Goal: Transaction & Acquisition: Book appointment/travel/reservation

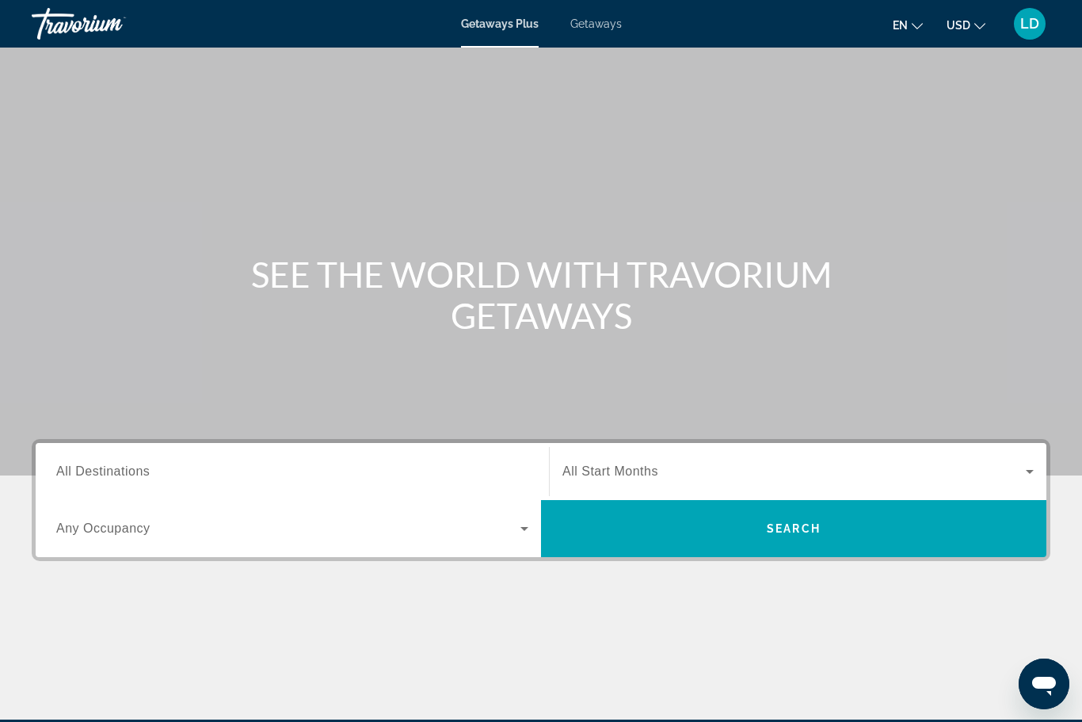
click at [593, 29] on span "Getaways" at bounding box center [596, 23] width 52 height 13
click at [119, 468] on span "All Destinations" at bounding box center [102, 470] width 93 height 13
click at [119, 468] on input "Destination All Destinations" at bounding box center [292, 472] width 472 height 19
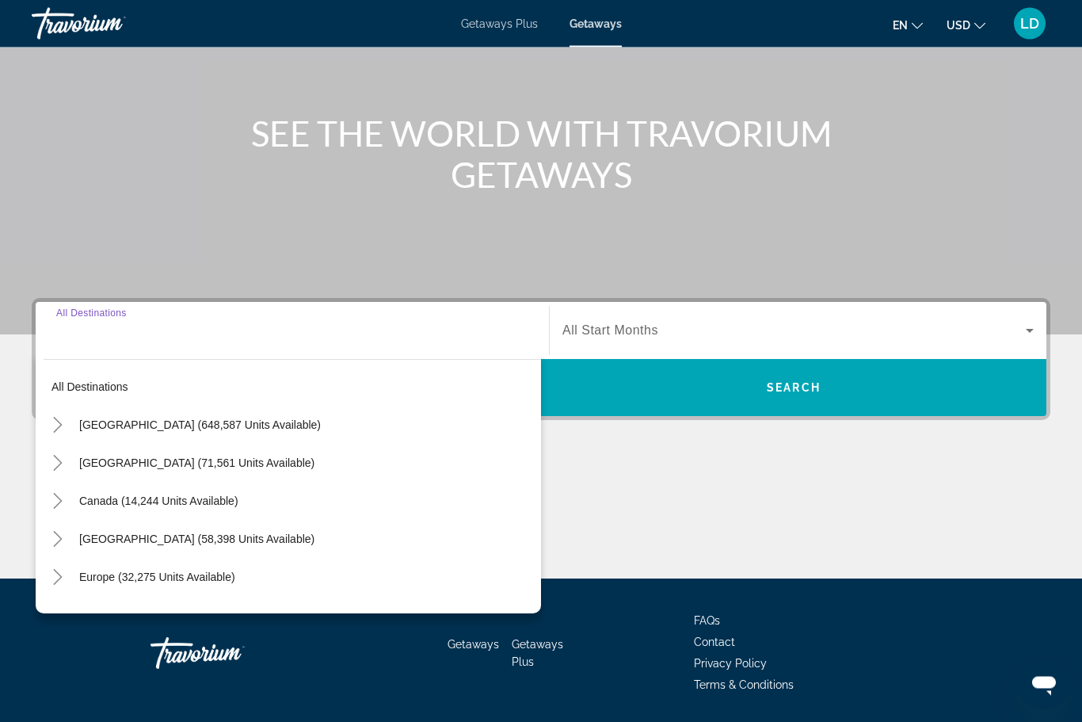
scroll to position [191, 0]
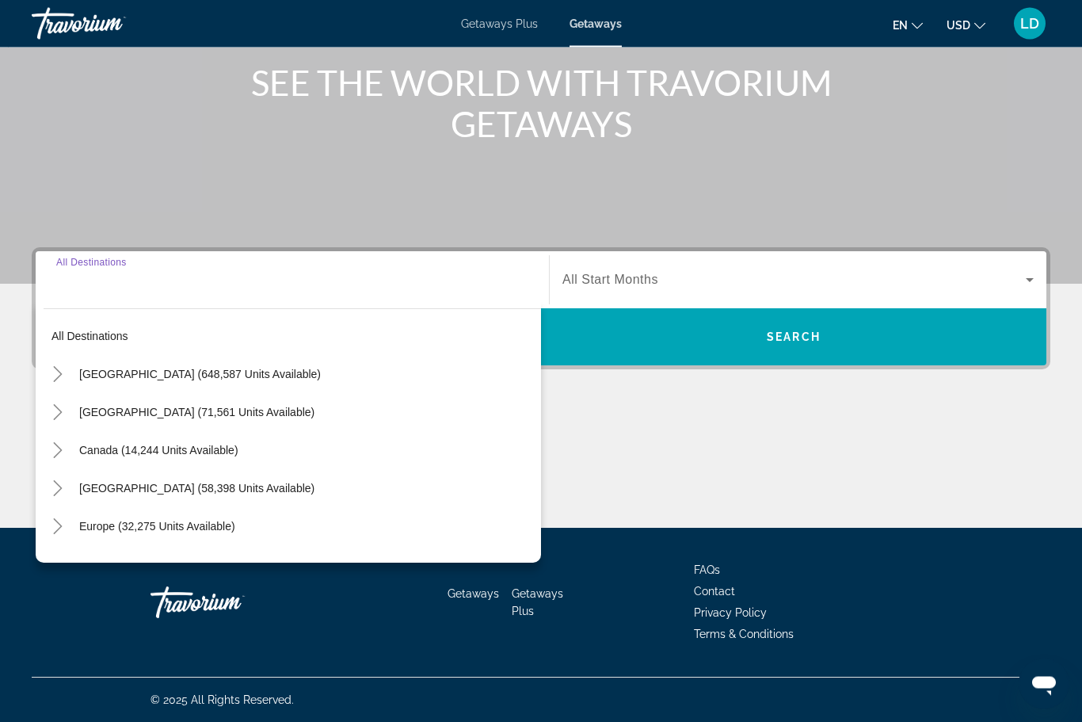
click at [57, 379] on icon "Toggle United States (648,587 units available)" at bounding box center [57, 375] width 9 height 16
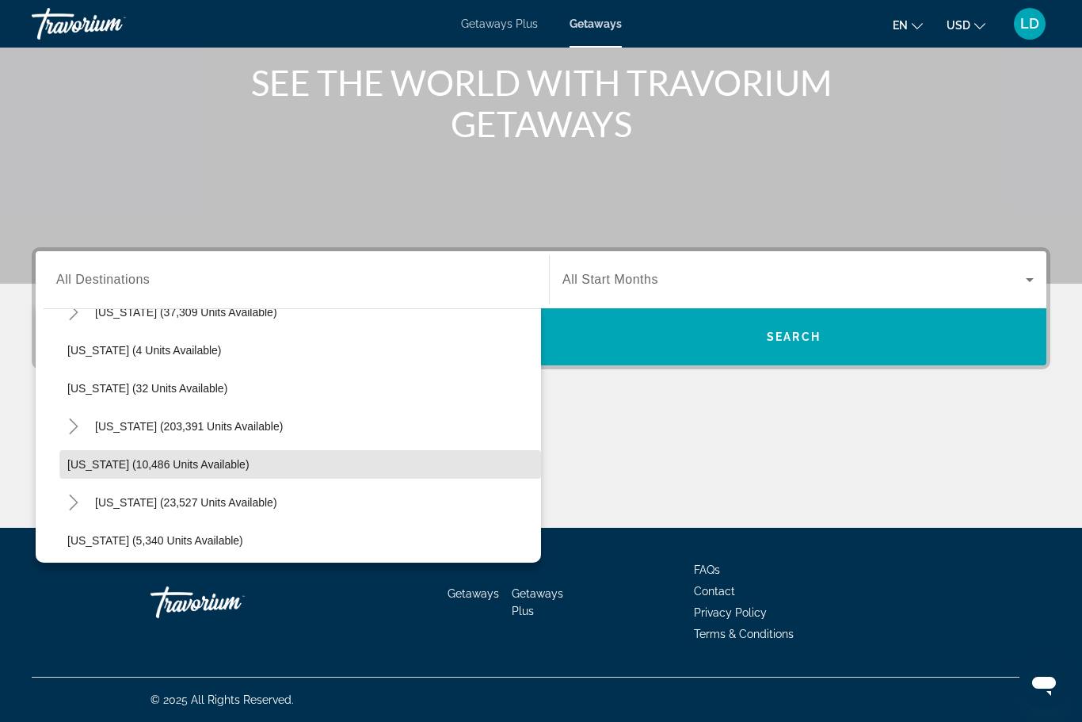
scroll to position [229, 0]
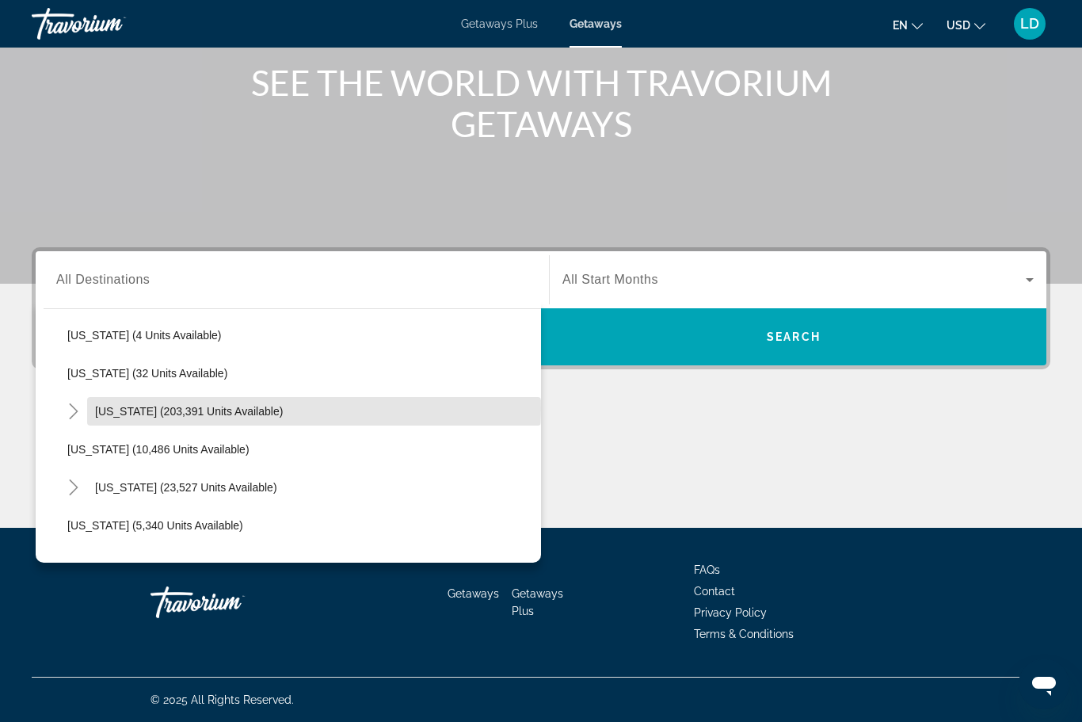
click at [129, 410] on span "[US_STATE] (203,391 units available)" at bounding box center [189, 411] width 188 height 13
type input "**********"
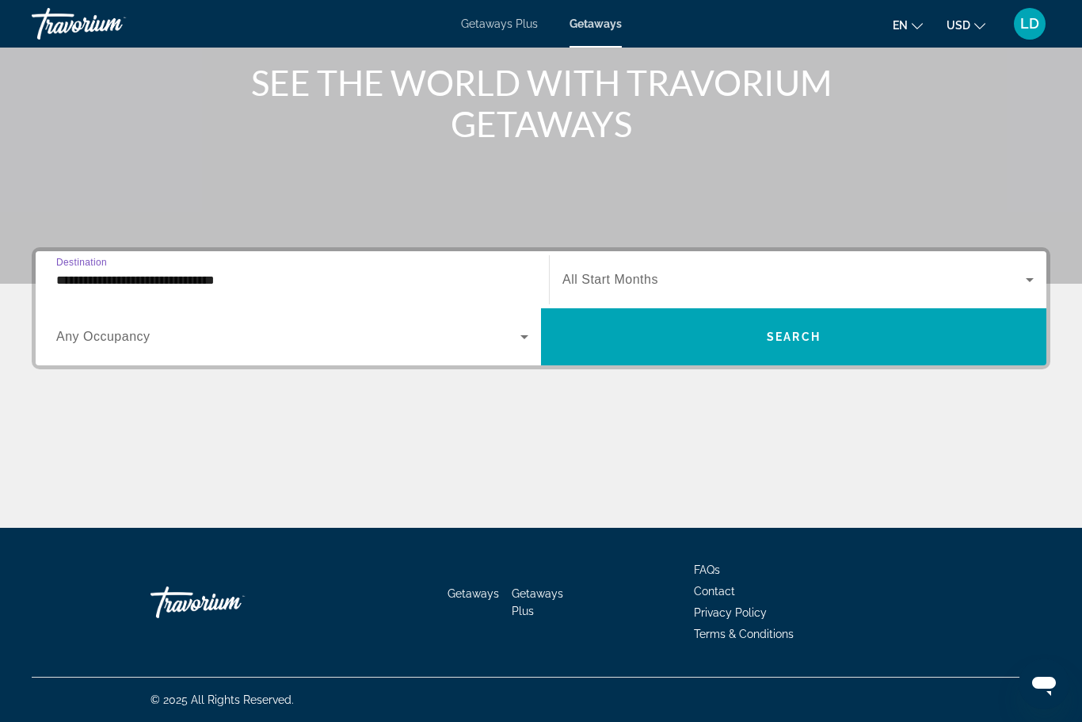
click at [618, 271] on span "Search widget" at bounding box center [795, 279] width 464 height 19
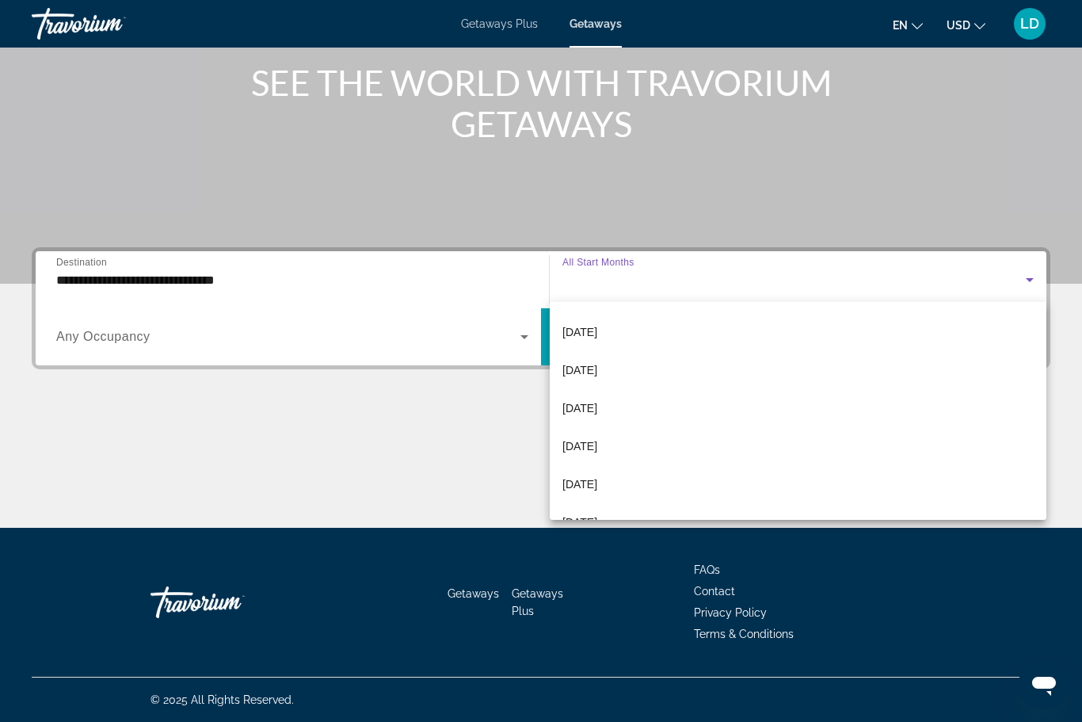
scroll to position [70, 0]
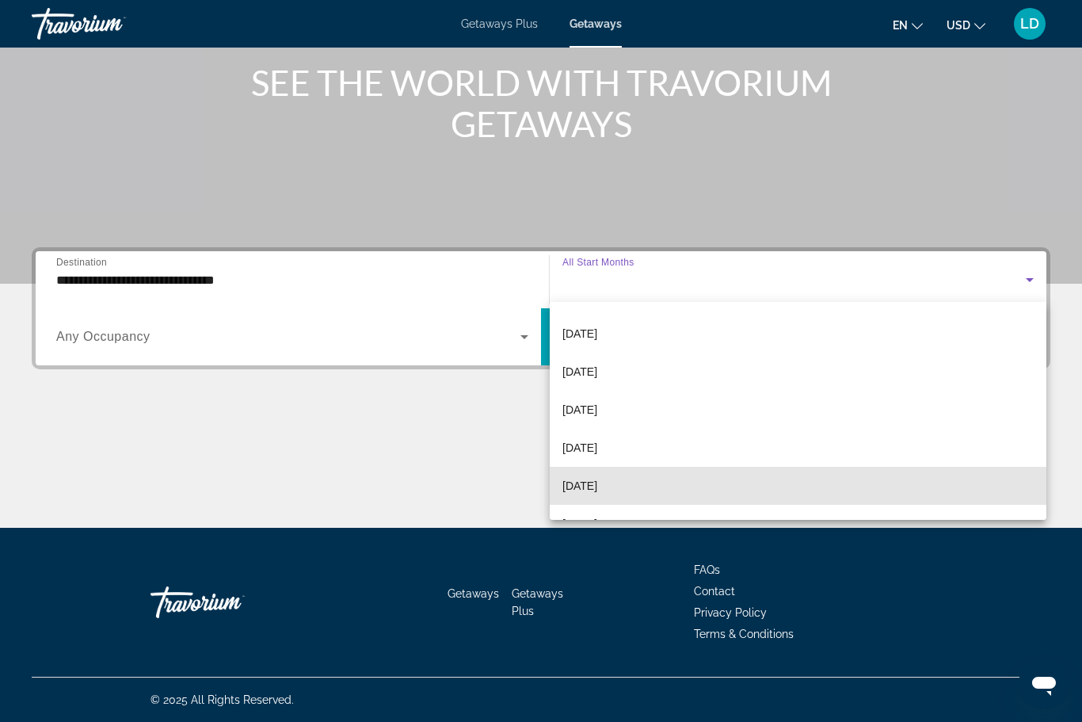
click at [585, 490] on span "[DATE]" at bounding box center [580, 485] width 35 height 19
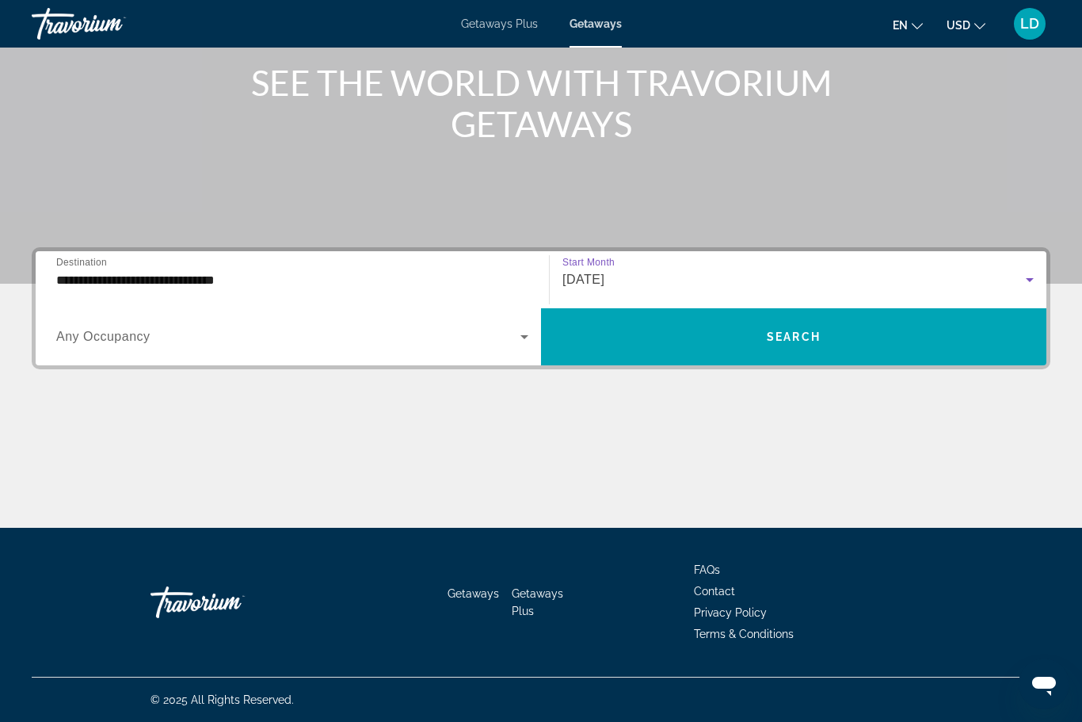
click at [143, 345] on span "Search widget" at bounding box center [288, 336] width 464 height 19
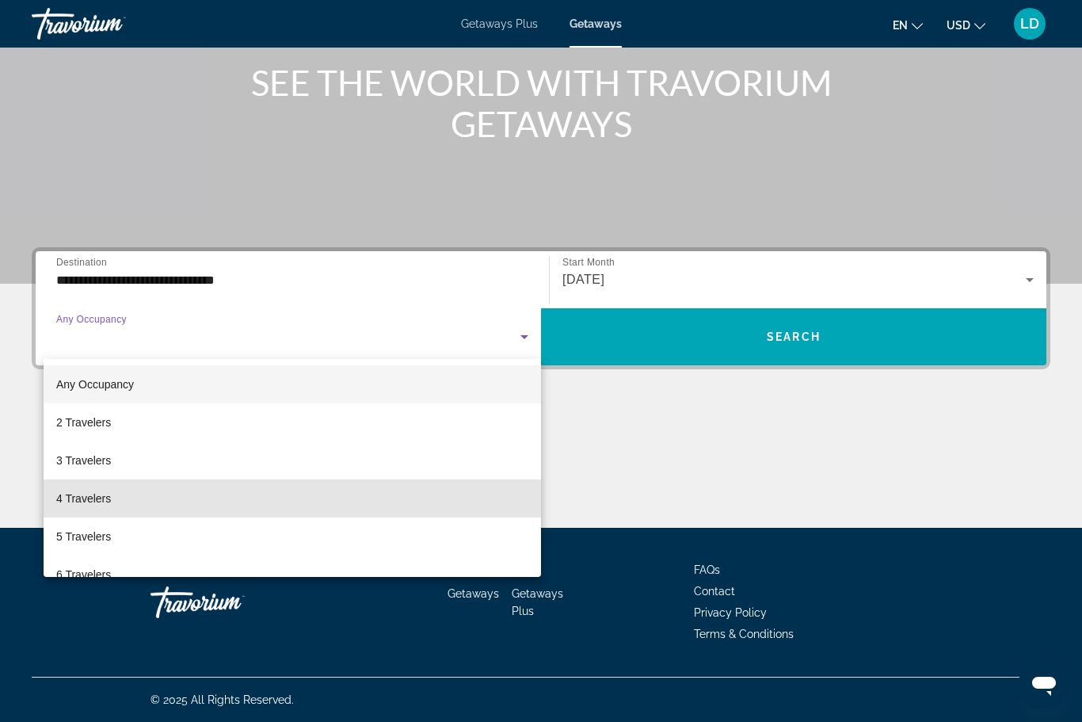
click at [75, 496] on span "4 Travelers" at bounding box center [83, 498] width 55 height 19
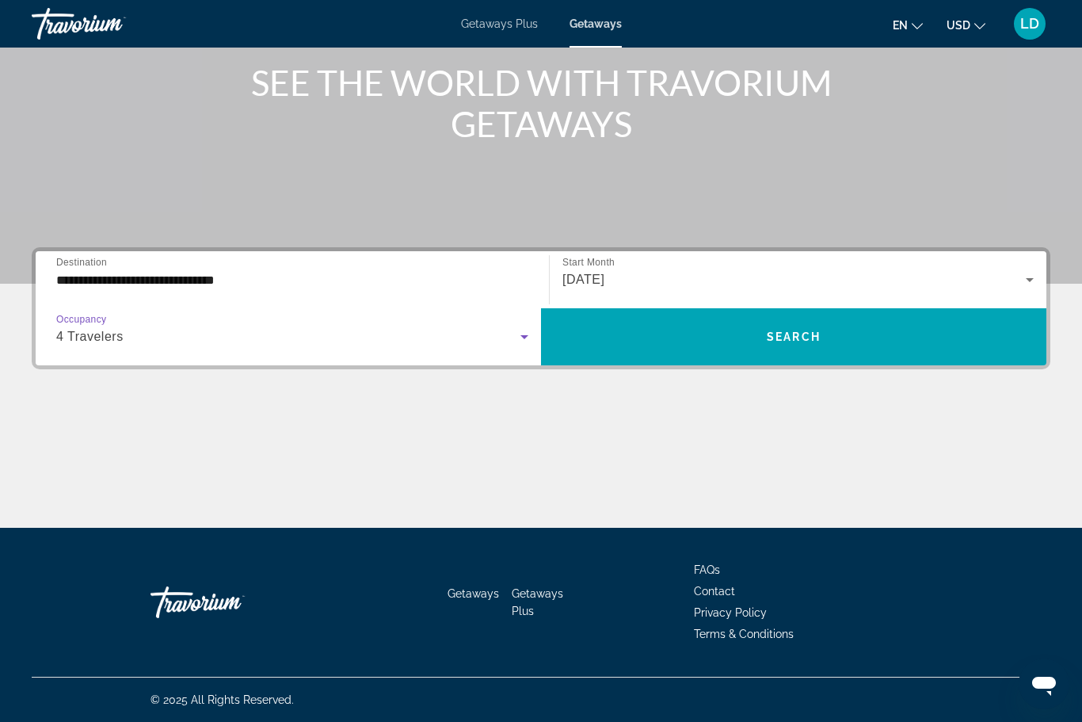
click at [740, 332] on span "Search widget" at bounding box center [794, 337] width 506 height 38
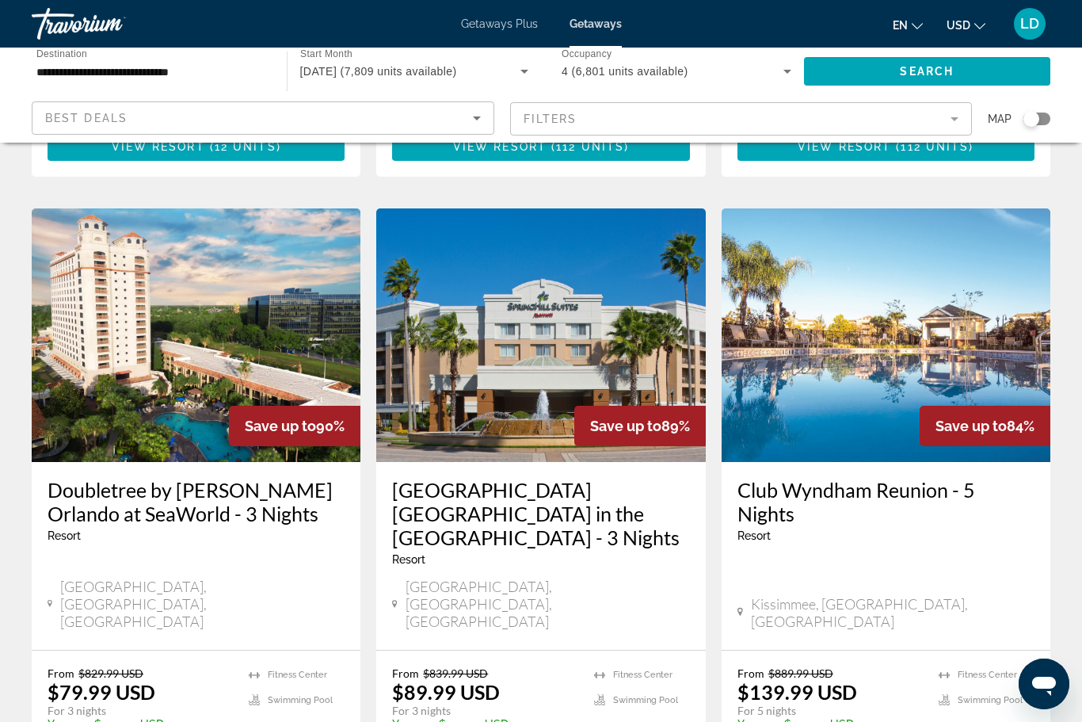
scroll to position [1956, 0]
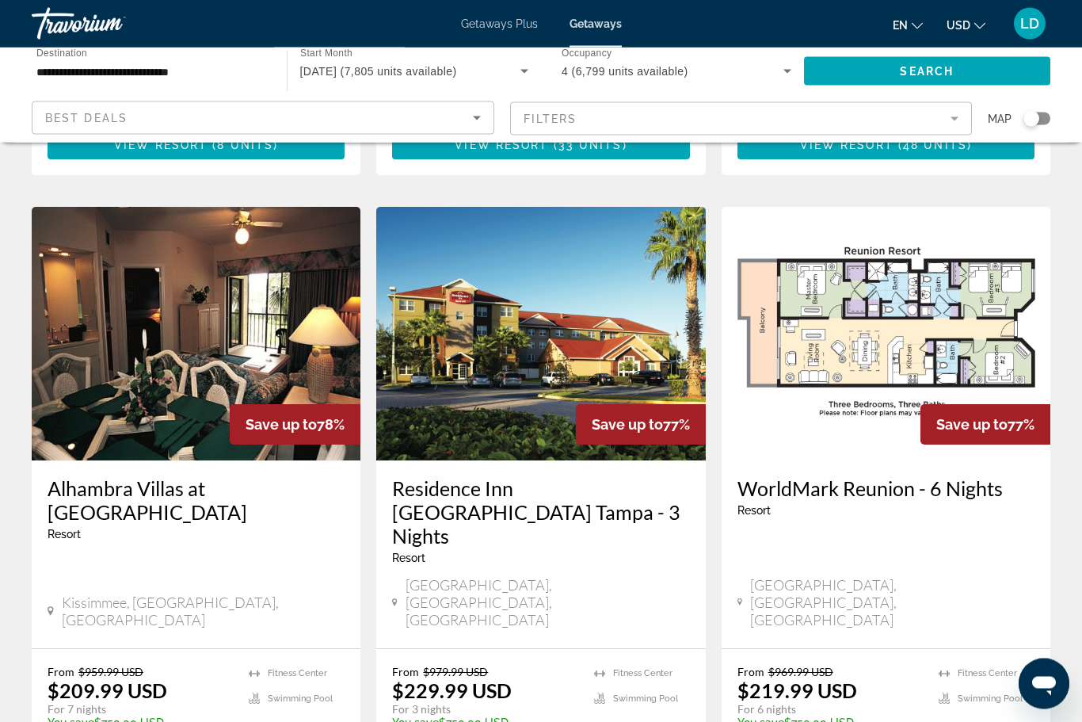
scroll to position [1806, 0]
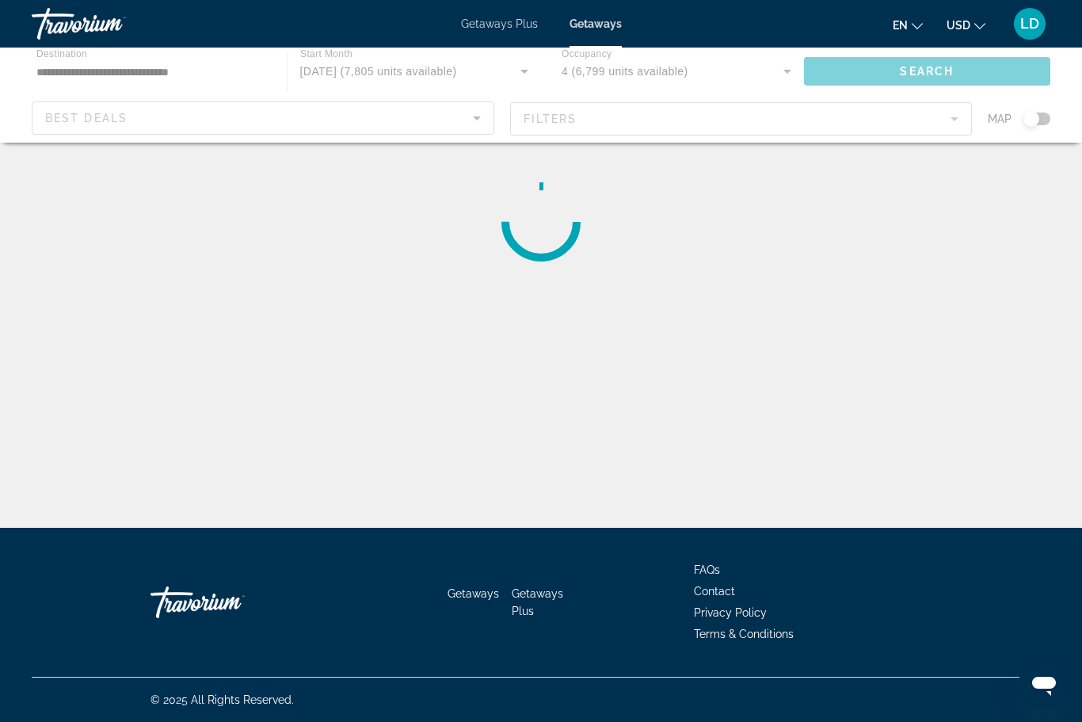
scroll to position [52, 0]
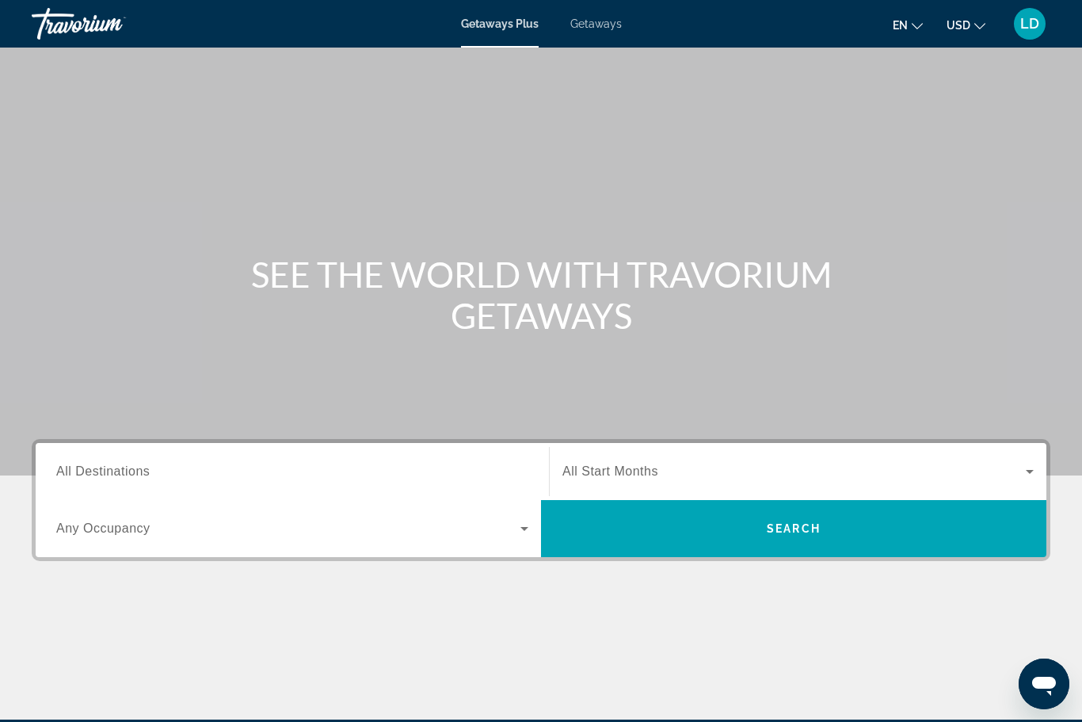
click at [590, 29] on span "Getaways" at bounding box center [596, 23] width 52 height 13
click at [96, 468] on span "All Destinations" at bounding box center [102, 470] width 93 height 13
click at [96, 468] on input "Destination All Destinations" at bounding box center [292, 472] width 472 height 19
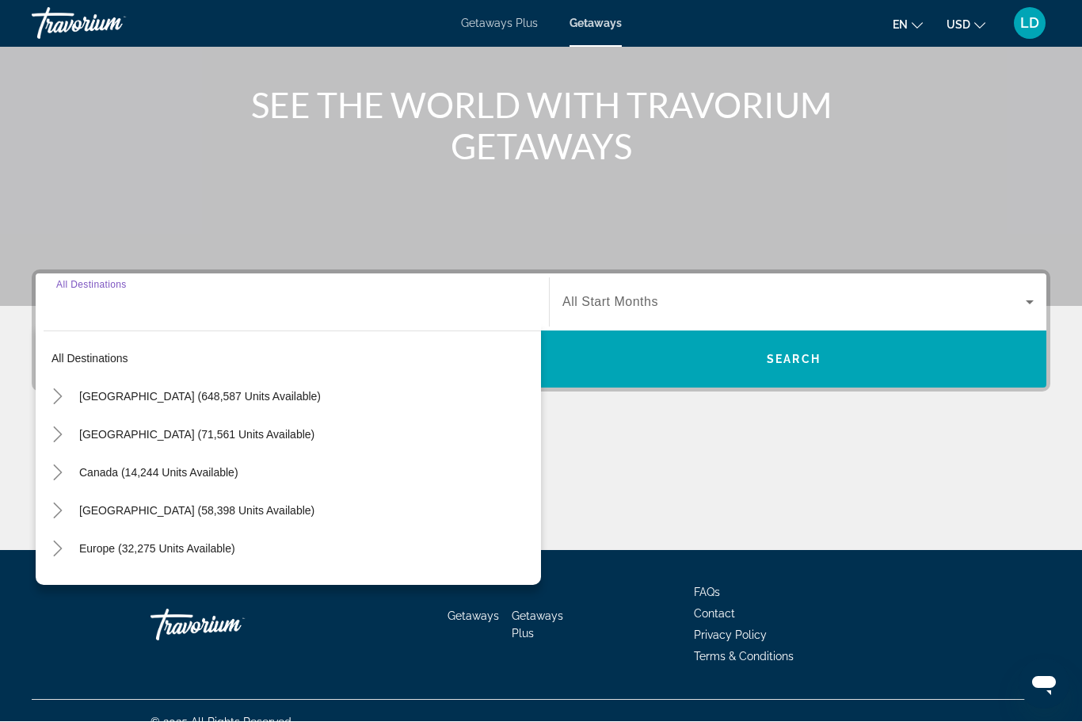
scroll to position [192, 0]
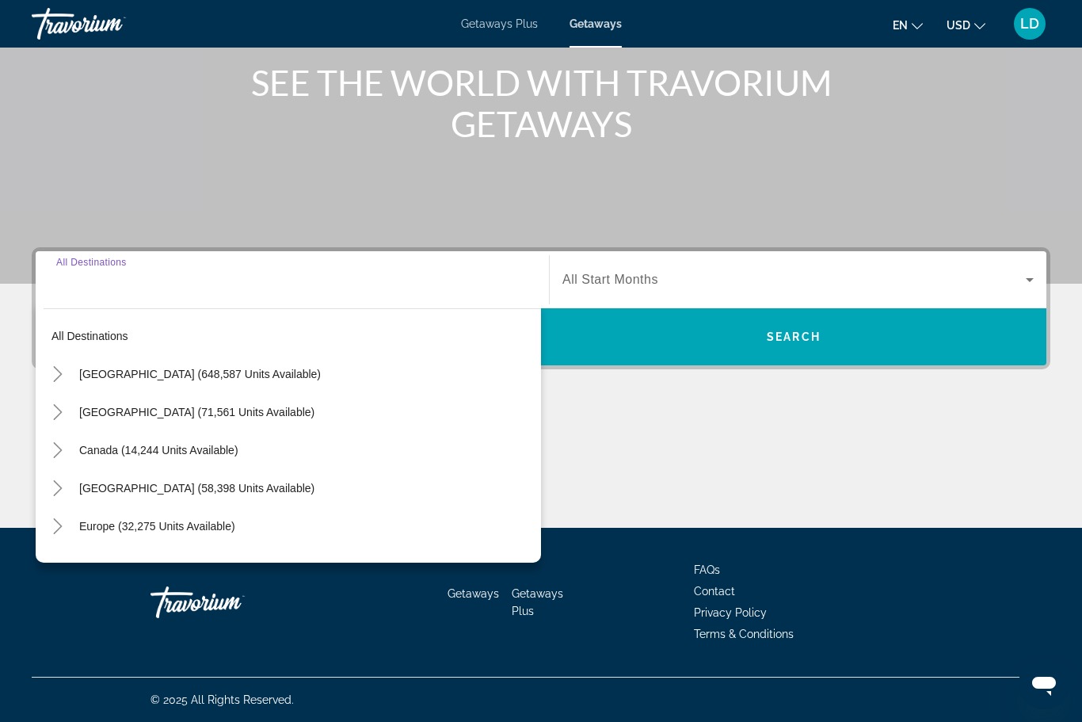
click at [58, 379] on icon "Toggle United States (648,587 units available)" at bounding box center [57, 374] width 9 height 16
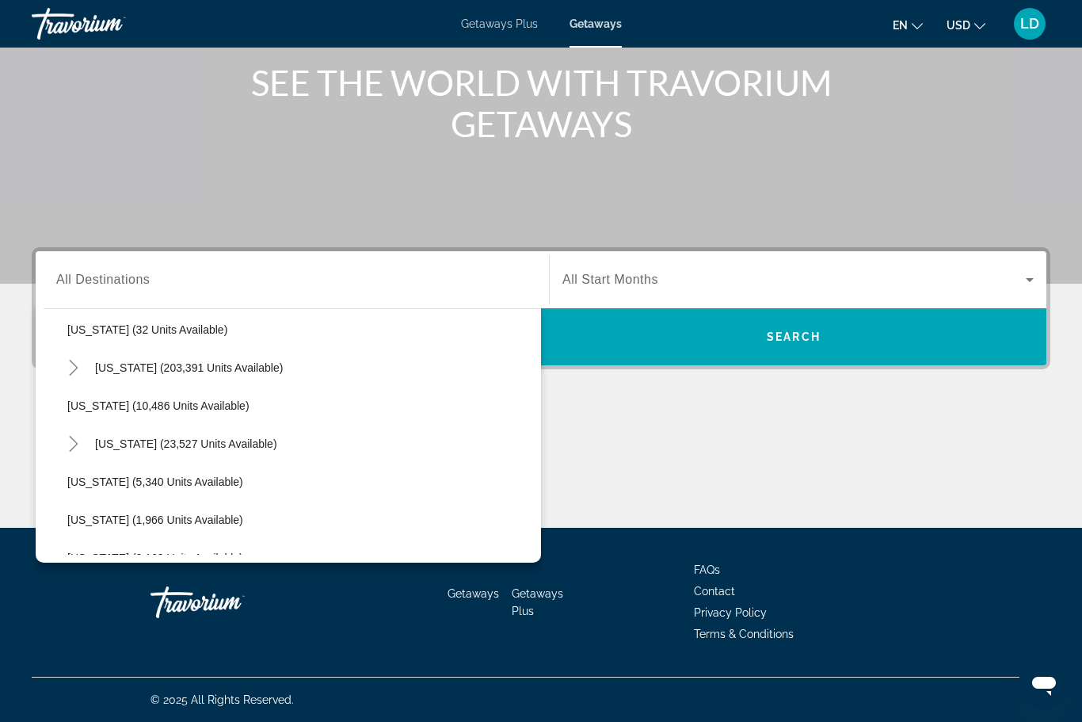
scroll to position [276, 0]
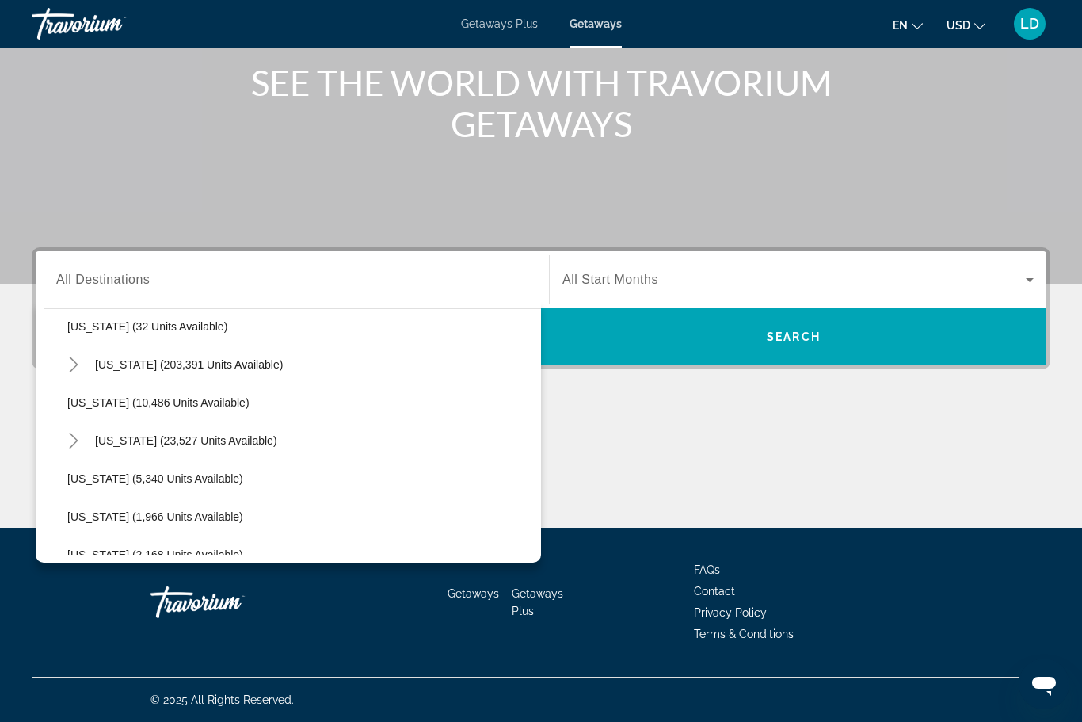
click at [70, 368] on icon "Toggle Florida (203,391 units available)" at bounding box center [74, 365] width 16 height 16
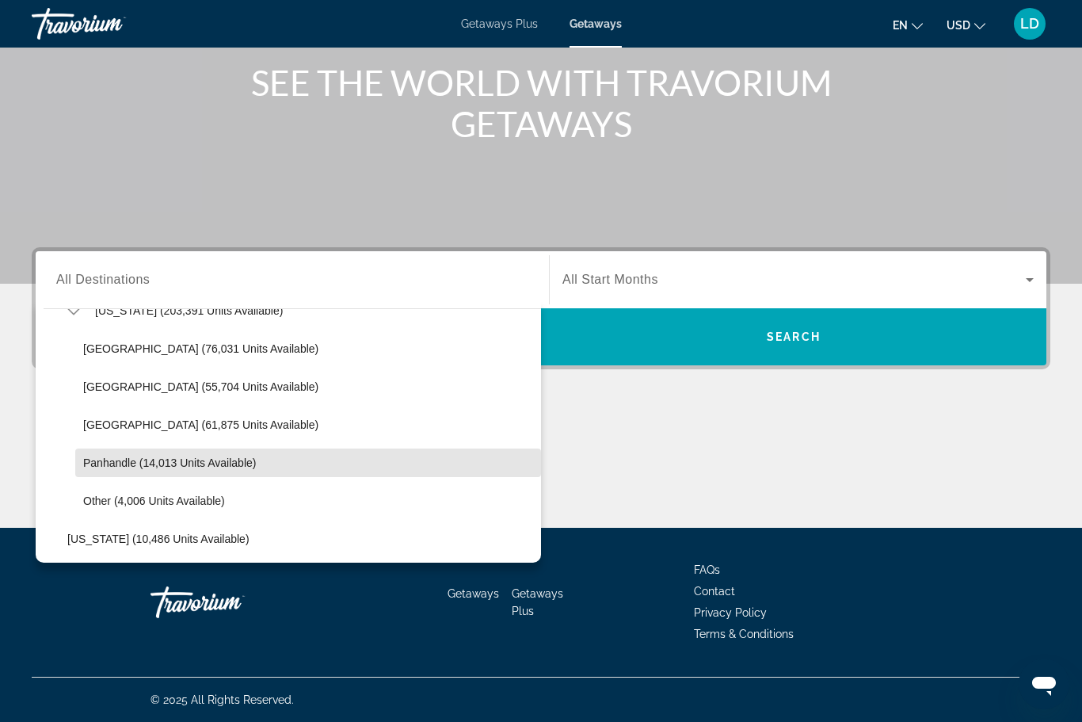
scroll to position [363, 0]
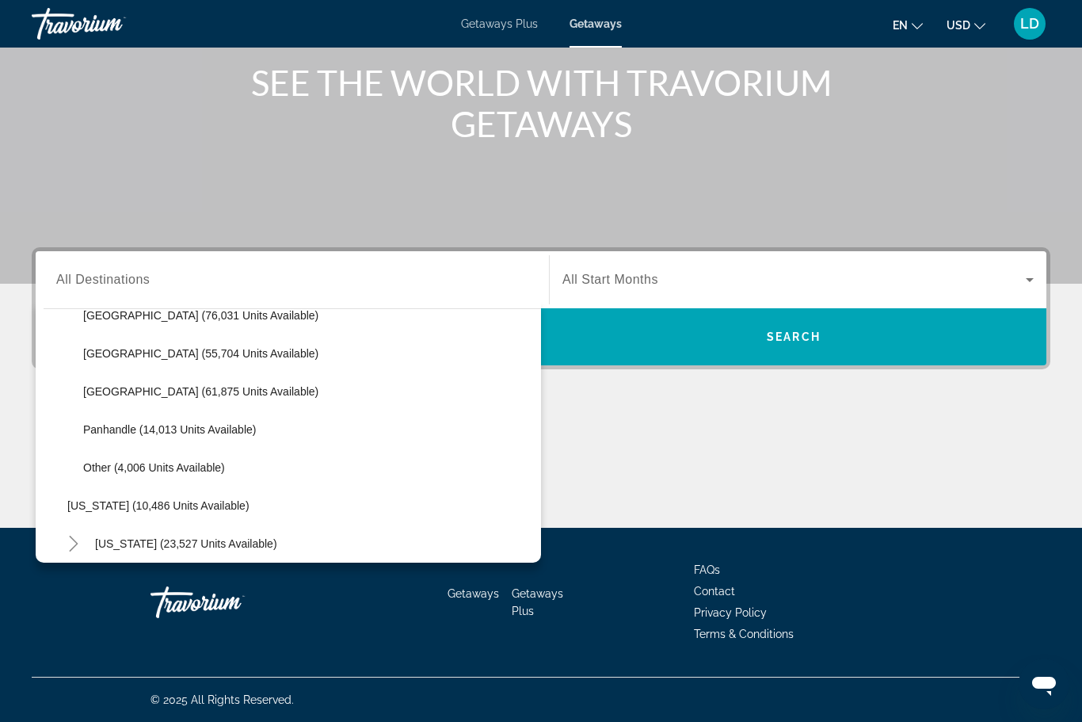
click at [143, 322] on span "Search widget" at bounding box center [308, 315] width 466 height 38
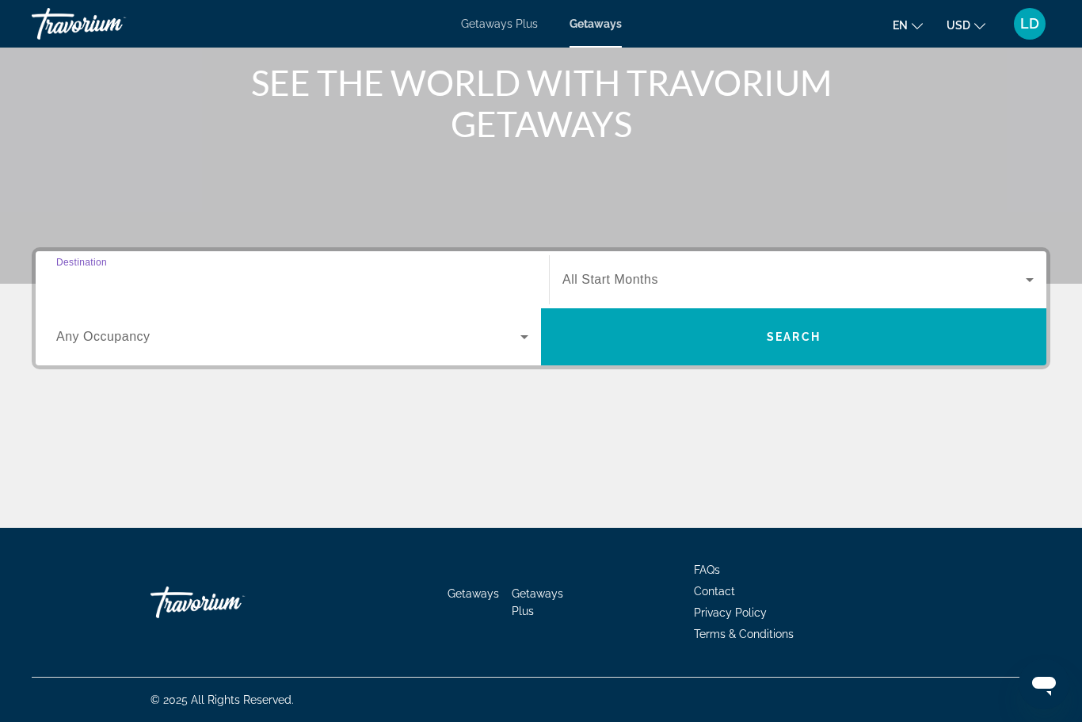
type input "**********"
